Goal: Check status

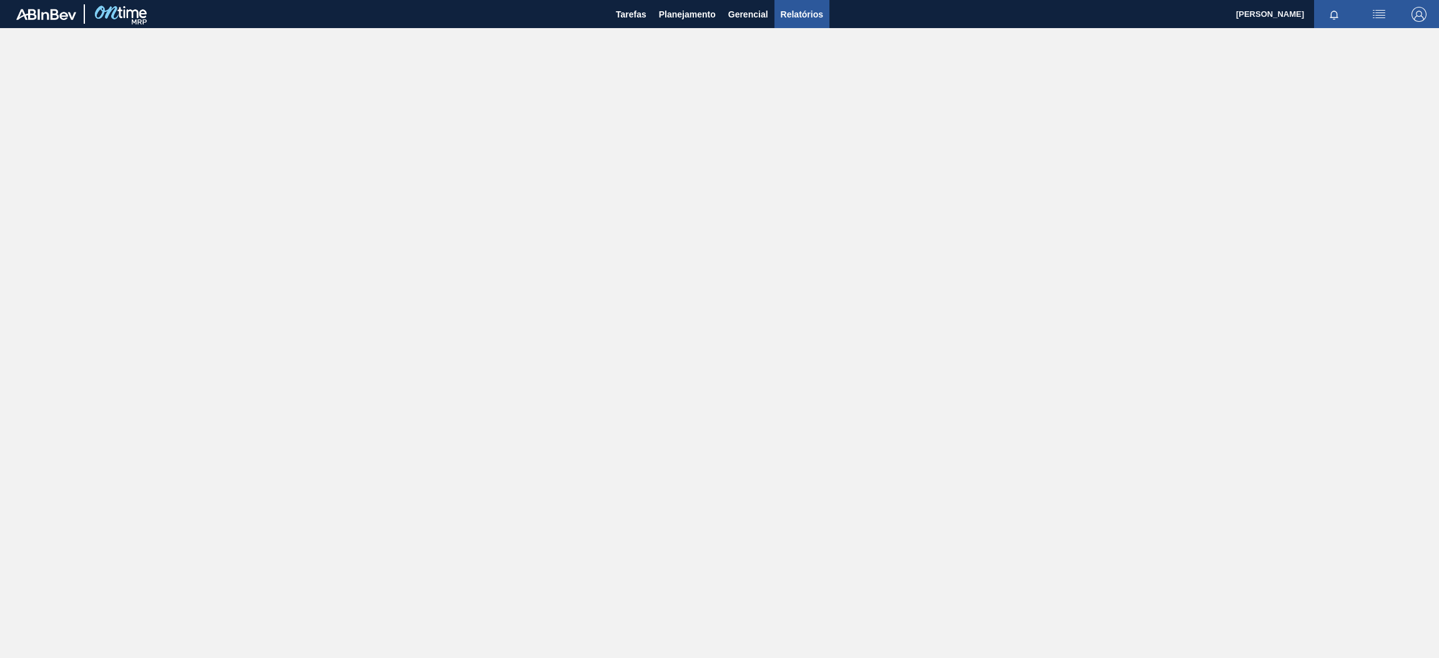
click at [802, 11] on span "Relatórios" at bounding box center [802, 14] width 42 height 15
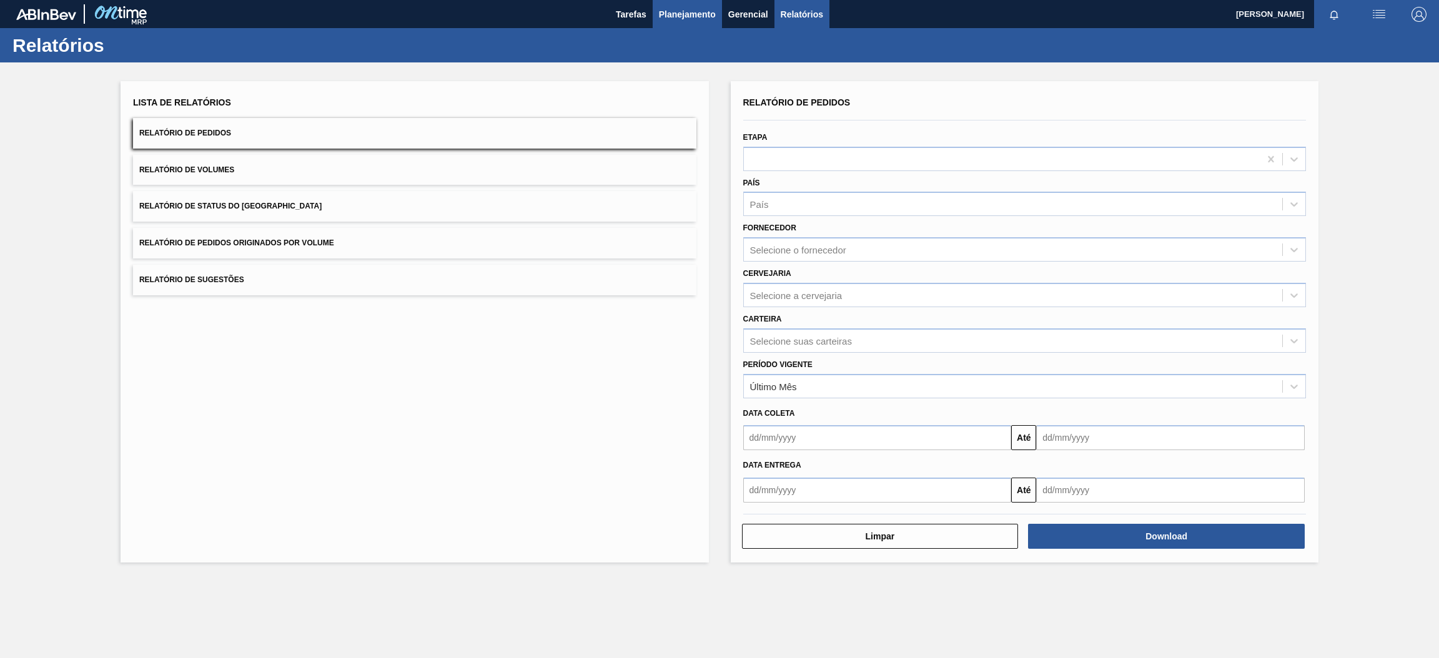
click at [715, 7] on span "Planejamento" at bounding box center [687, 14] width 57 height 15
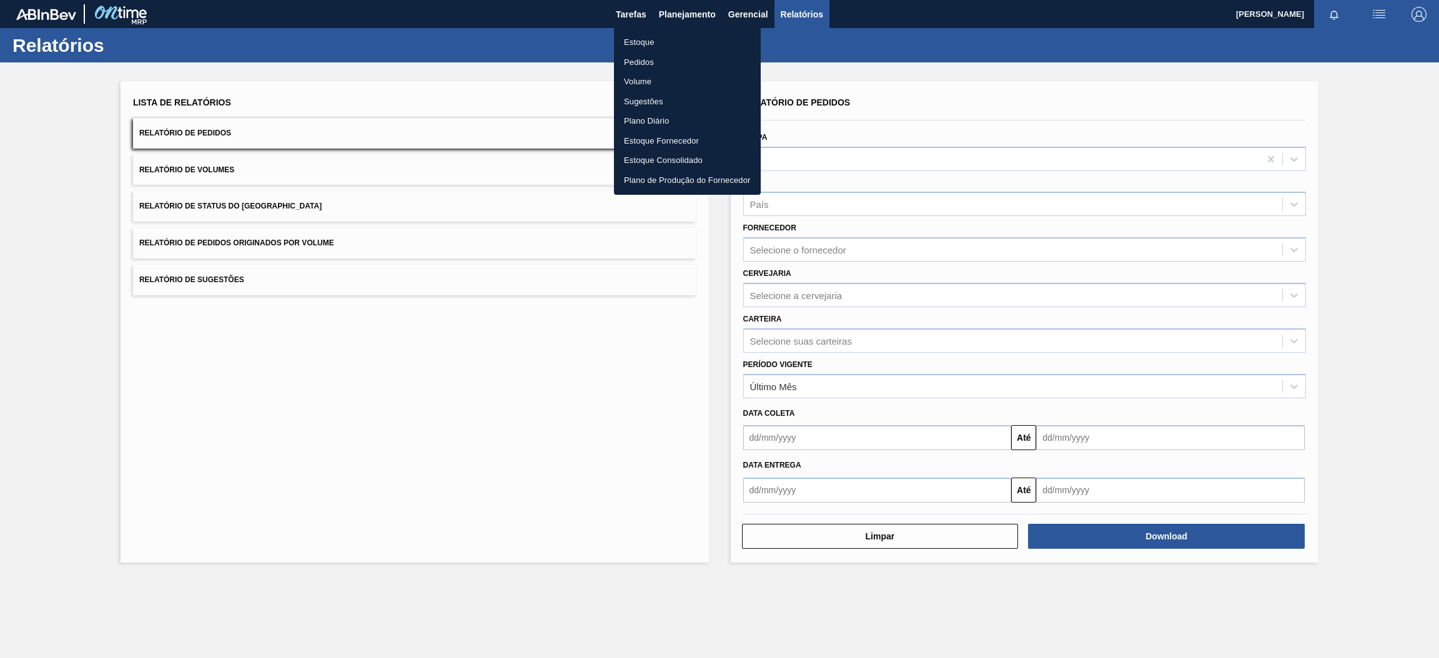
click at [697, 44] on li "Estoque" at bounding box center [687, 42] width 147 height 20
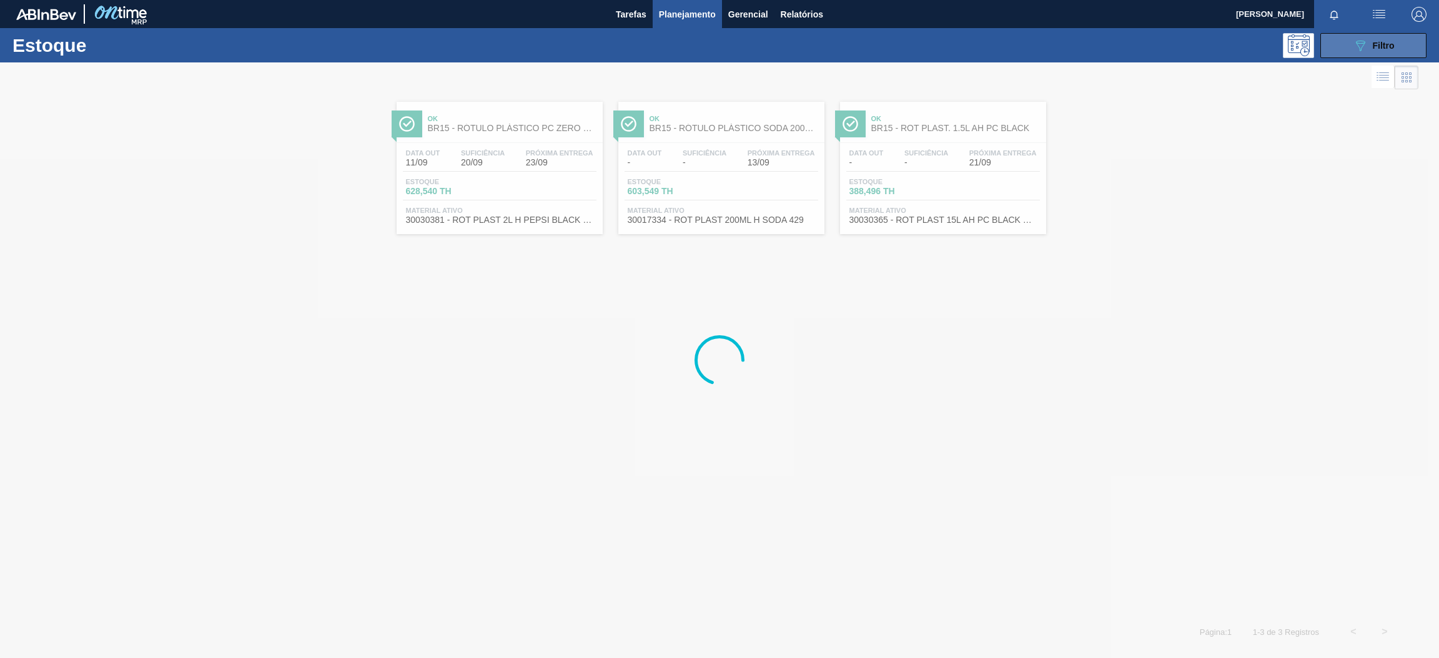
click at [1350, 39] on button "089F7B8B-B2A5-4AFE-B5C0-19BA573D28AC Filtro" at bounding box center [1374, 45] width 106 height 25
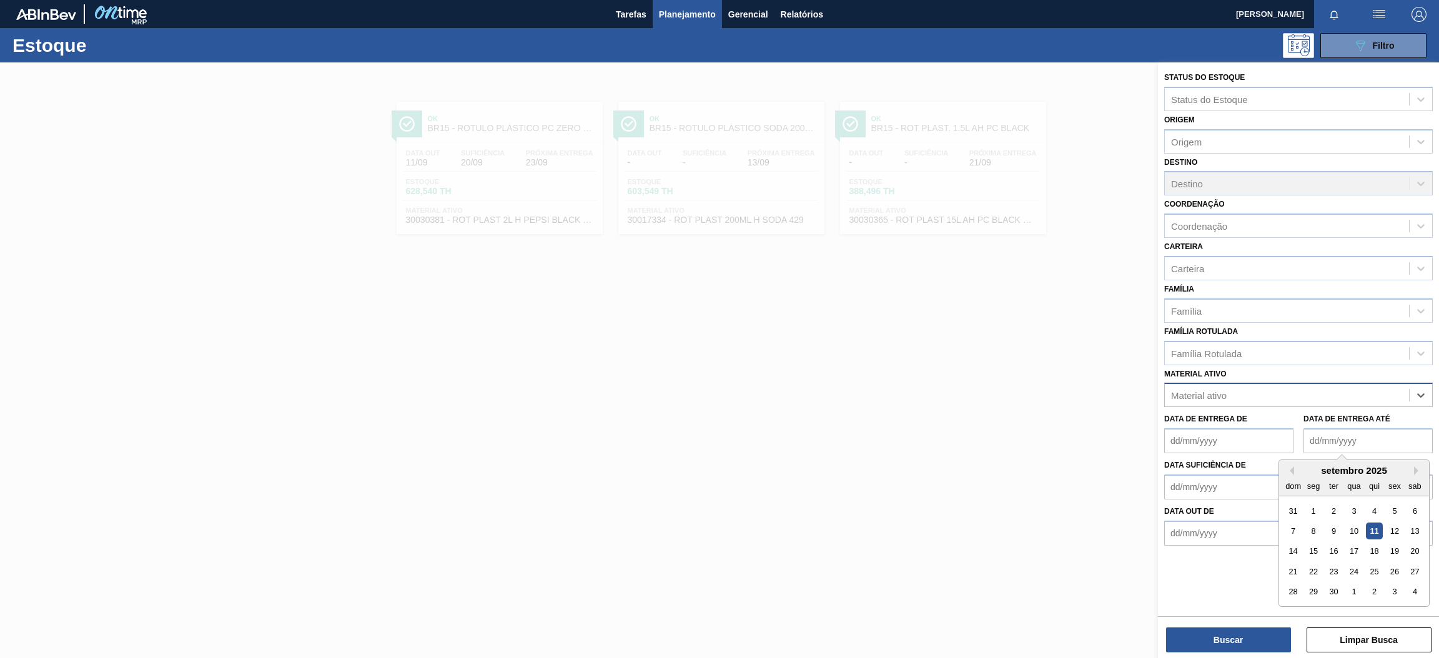
paste ativo "30017800"
type ativo "30017800"
drag, startPoint x: 1307, startPoint y: 422, endPoint x: 1336, endPoint y: 485, distance: 70.2
click at [1309, 422] on div "30017800 - ROT PLAST 200ML H GCA ZERO NIV22" at bounding box center [1299, 426] width 269 height 23
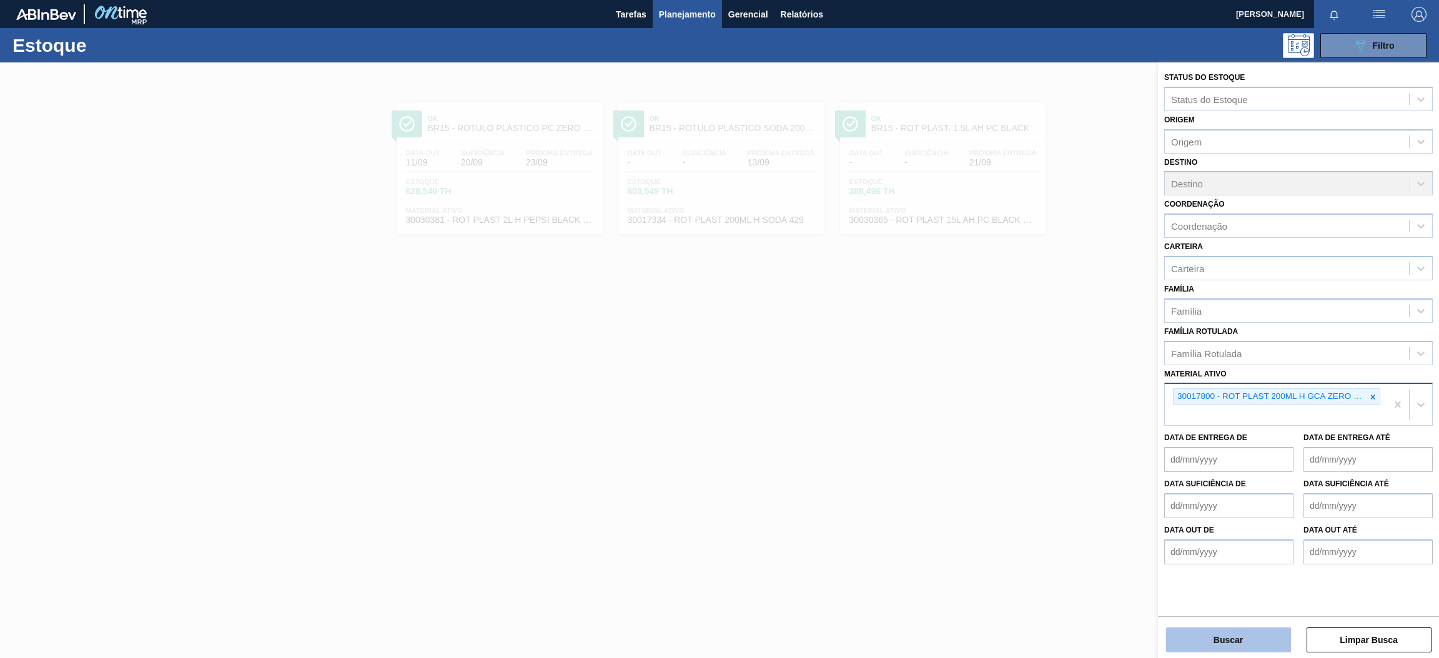
click at [1258, 644] on button "Buscar" at bounding box center [1228, 640] width 125 height 25
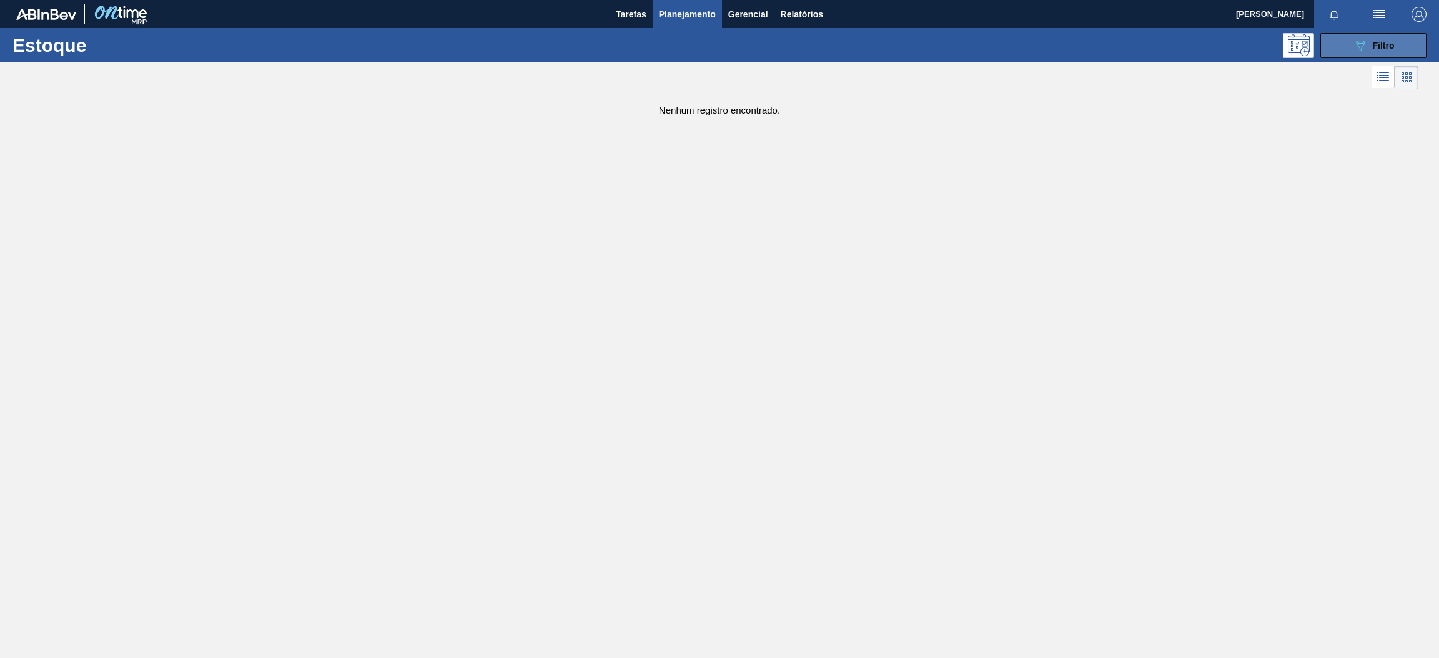
click at [1373, 47] on span "Filtro" at bounding box center [1384, 46] width 22 height 10
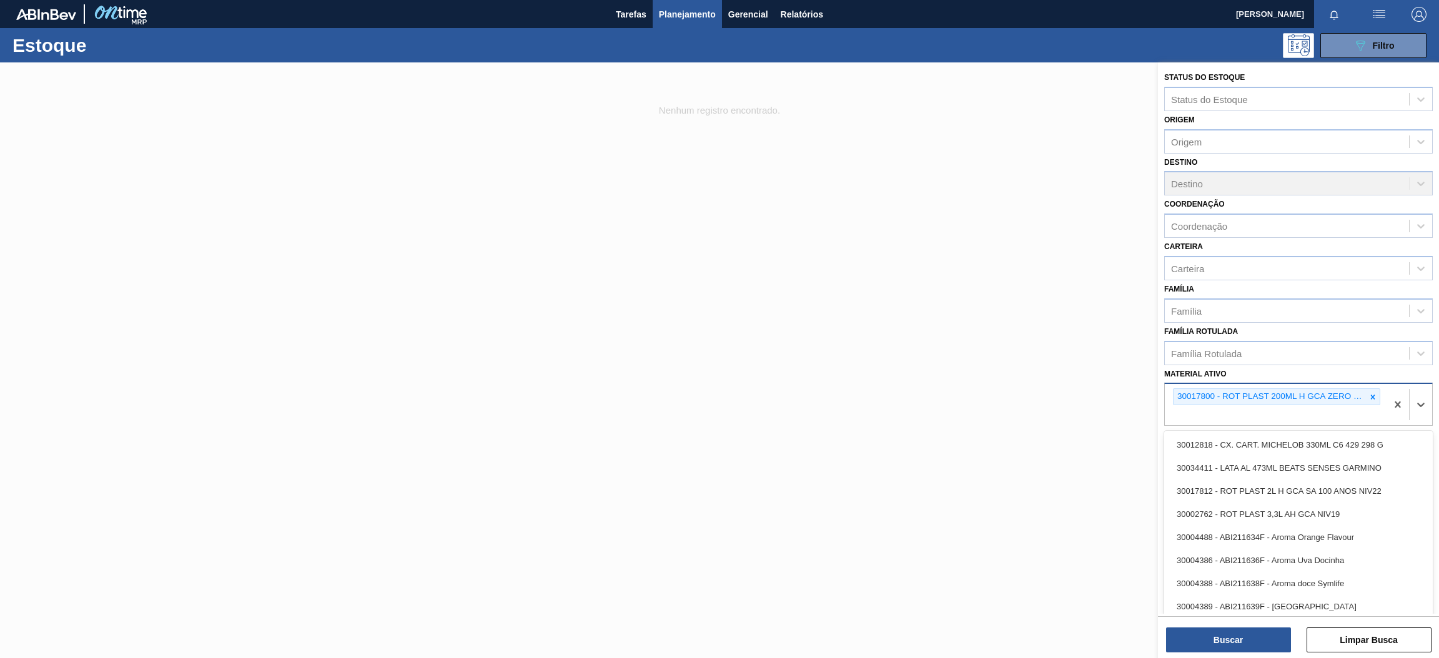
click at [1371, 403] on div "30017800 - ROT PLAST 200ML H GCA ZERO NIV22" at bounding box center [1276, 404] width 222 height 41
click at [1370, 394] on icon at bounding box center [1373, 397] width 9 height 9
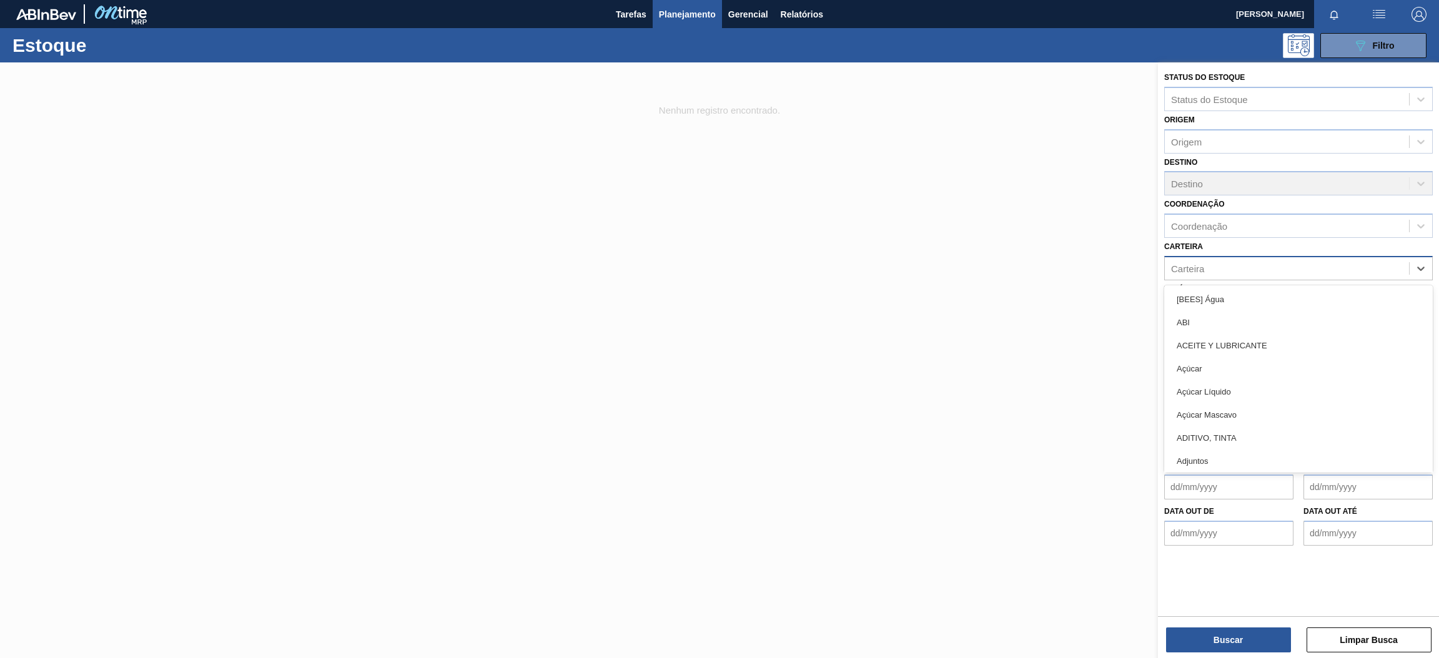
click at [1198, 267] on div "Carteira" at bounding box center [1187, 268] width 33 height 11
type input "ró"
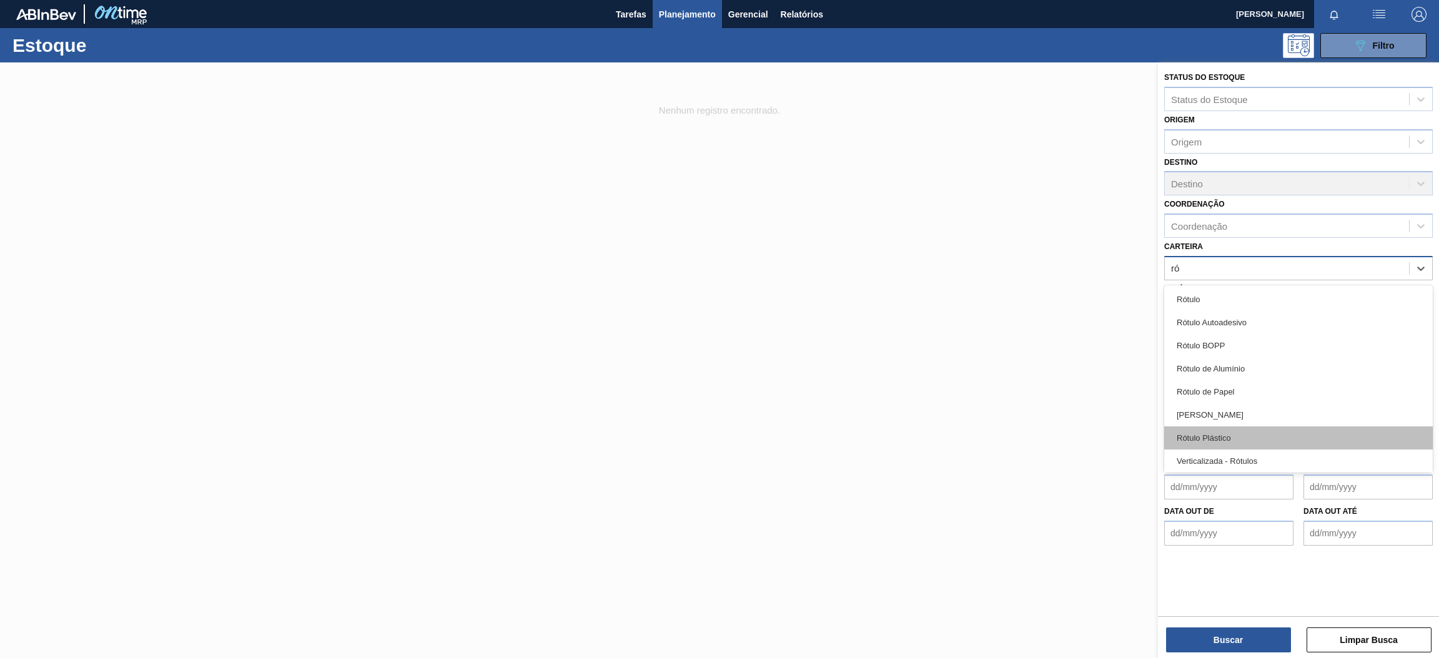
click at [1254, 436] on div "Rótulo Plástico" at bounding box center [1299, 438] width 269 height 23
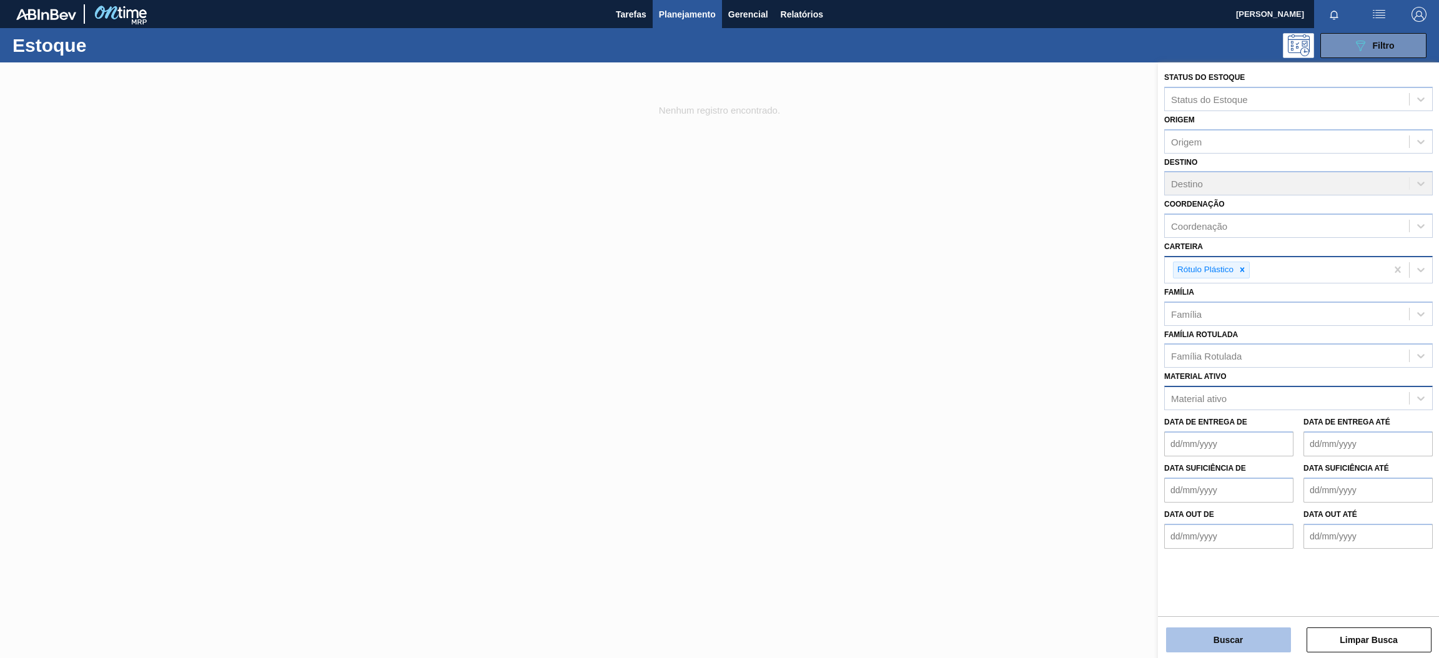
drag, startPoint x: 1253, startPoint y: 655, endPoint x: 1250, endPoint y: 648, distance: 7.5
click at [1253, 652] on div "Status do Estoque Status do Estoque Origem Origem Destino Destino Coordenação C…" at bounding box center [1298, 361] width 281 height 599
click at [1250, 641] on button "Buscar" at bounding box center [1228, 640] width 125 height 25
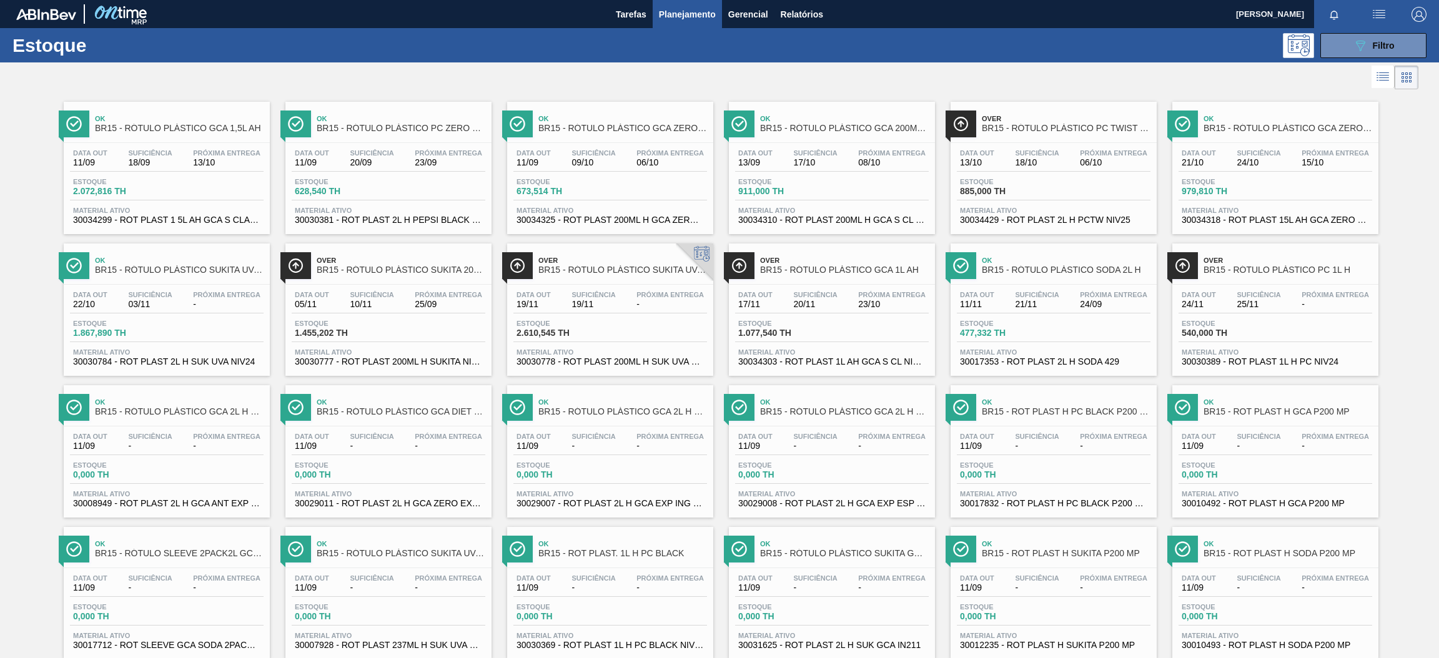
click at [631, 180] on div "Estoque 673,514 TH" at bounding box center [611, 189] width 194 height 22
